Goal: Information Seeking & Learning: Learn about a topic

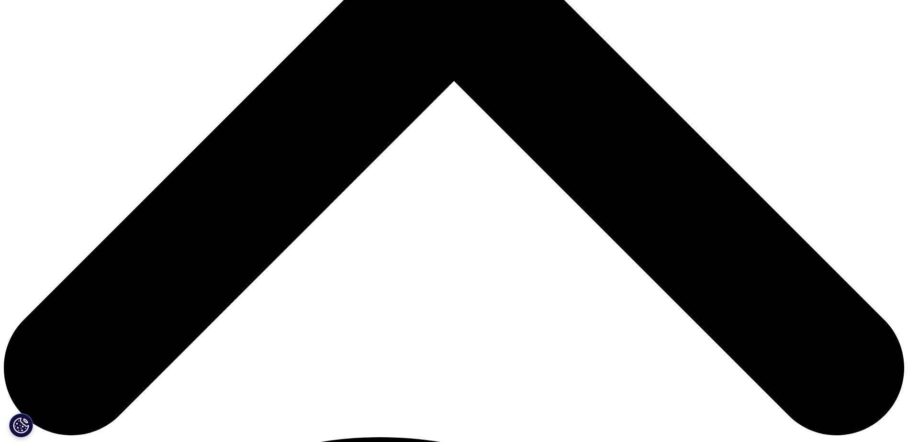
scroll to position [718, 0]
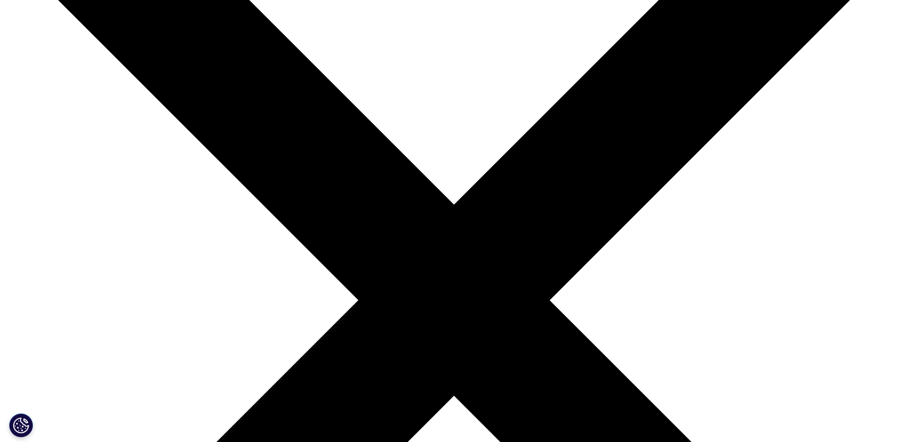
scroll to position [96, 0]
